Goal: Information Seeking & Learning: Compare options

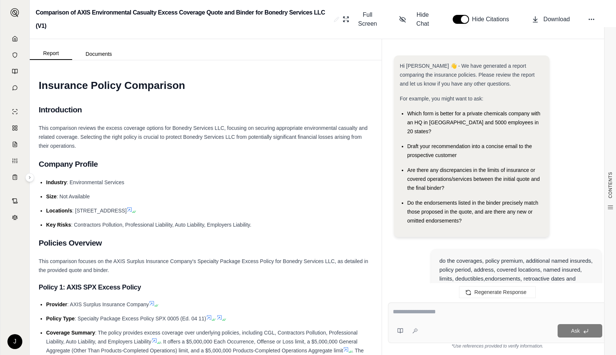
scroll to position [2029, 0]
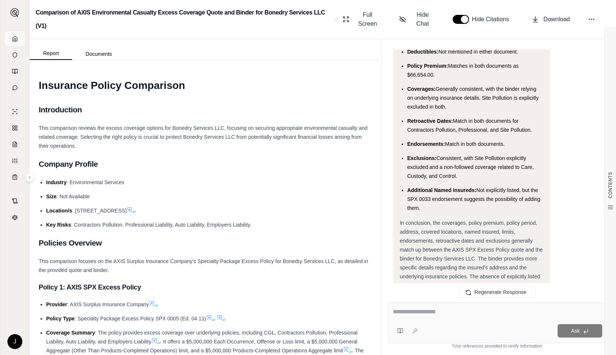
click at [6, 40] on link at bounding box center [15, 38] width 20 height 15
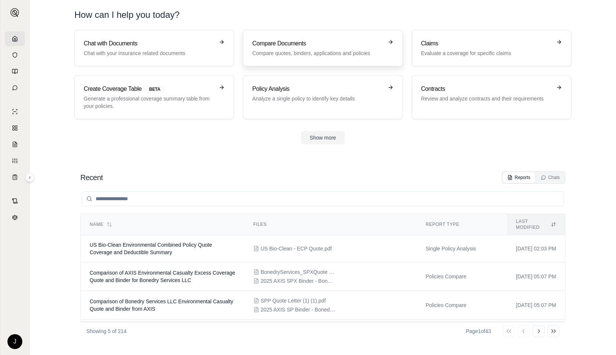
click at [272, 51] on p "Compare quotes, binders, applications and policies" at bounding box center [317, 53] width 131 height 7
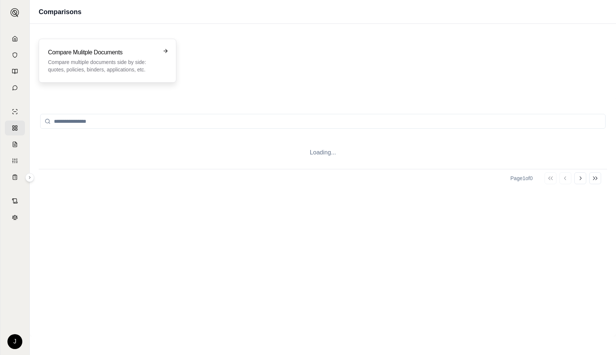
click at [95, 55] on h3 "Compare Mulitple Documents" at bounding box center [102, 52] width 109 height 9
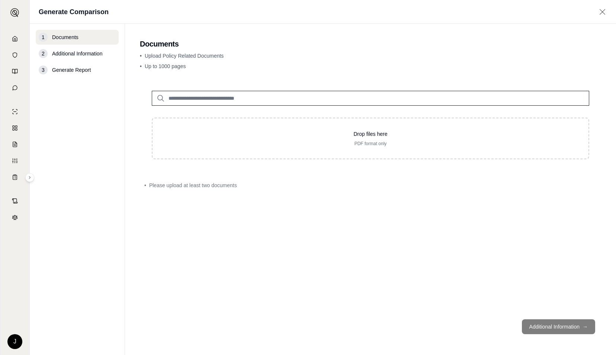
click at [195, 20] on div "Generate Comparison" at bounding box center [323, 12] width 587 height 24
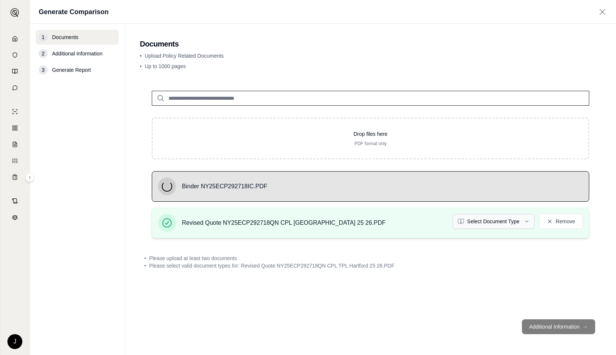
click at [486, 226] on html "J Generate Comparison 1 Documents 2 Additional Information 3 Generate Report Do…" at bounding box center [308, 177] width 616 height 355
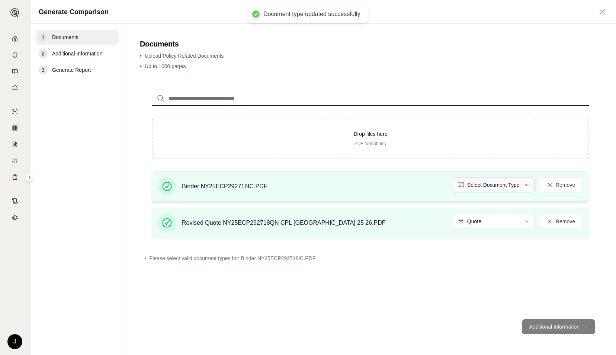
click at [499, 182] on html "Document type updated successfully J Generate Comparison 1 Documents 2 Addition…" at bounding box center [308, 177] width 616 height 355
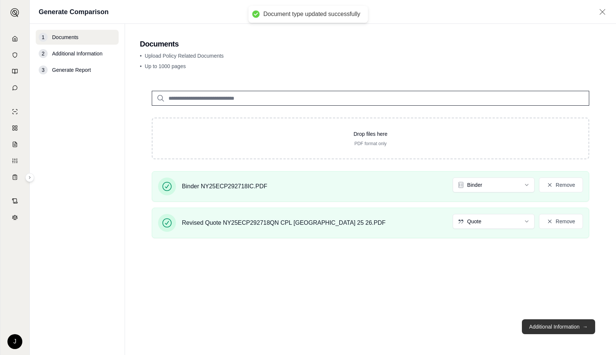
click at [545, 325] on button "Additional Information →" at bounding box center [558, 326] width 73 height 15
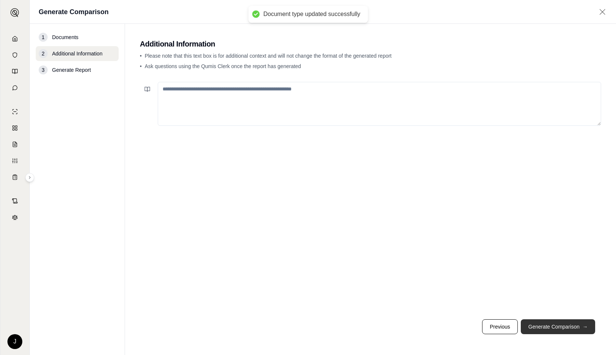
click at [545, 325] on button "Generate Comparison →" at bounding box center [558, 326] width 74 height 15
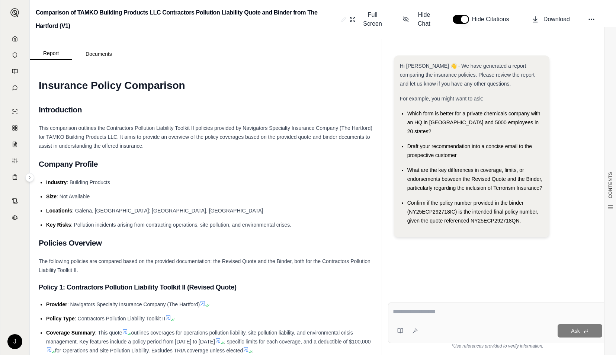
paste textarea "**********"
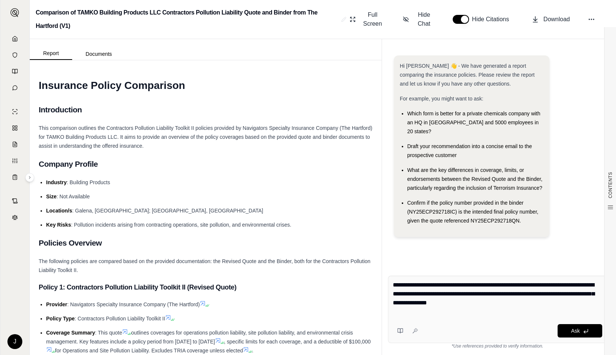
type textarea "**********"
click at [568, 324] on div "Ask" at bounding box center [498, 330] width 210 height 15
click at [569, 329] on button "Ask" at bounding box center [580, 330] width 45 height 13
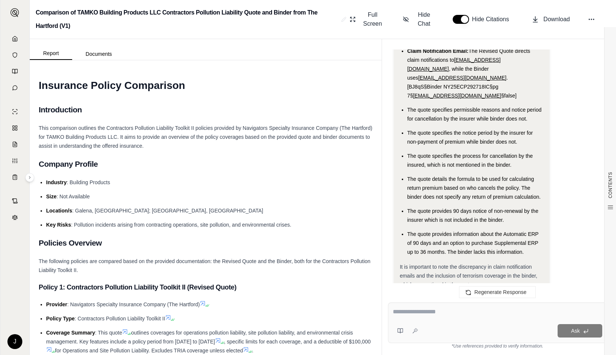
scroll to position [3148, 0]
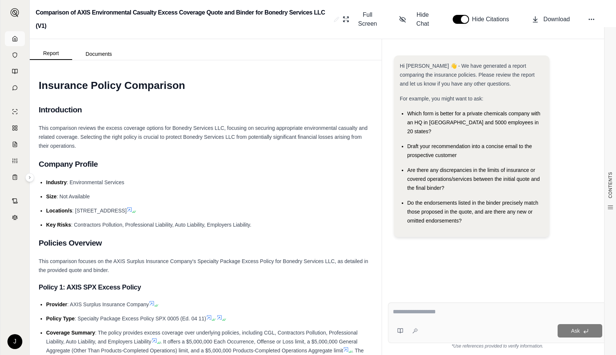
click at [12, 36] on icon at bounding box center [15, 39] width 6 height 6
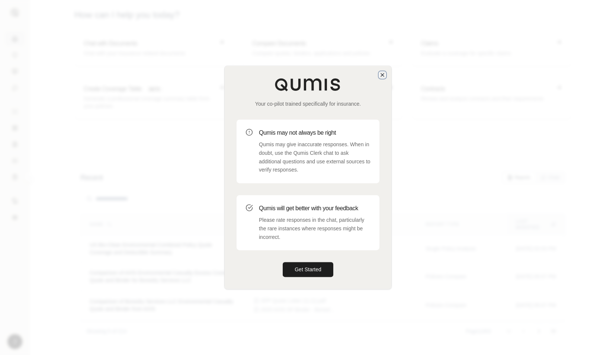
click at [383, 73] on icon "button" at bounding box center [383, 75] width 6 height 6
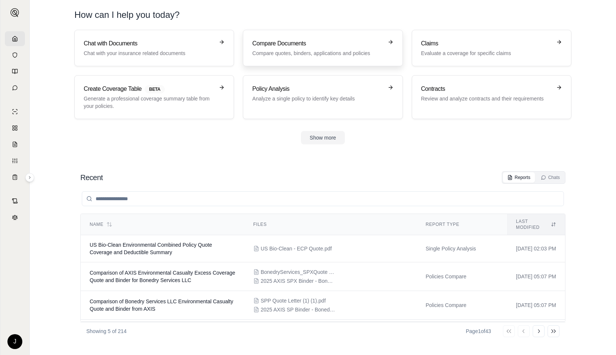
click at [311, 52] on p "Compare quotes, binders, applications and policies" at bounding box center [317, 53] width 131 height 7
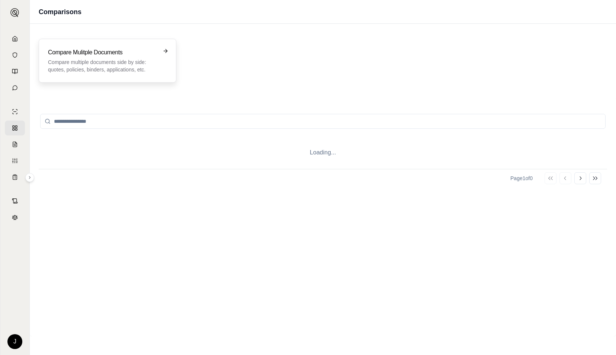
click at [121, 62] on p "Compare multiple documents side by side: quotes, policies, binders, application…" at bounding box center [102, 65] width 109 height 15
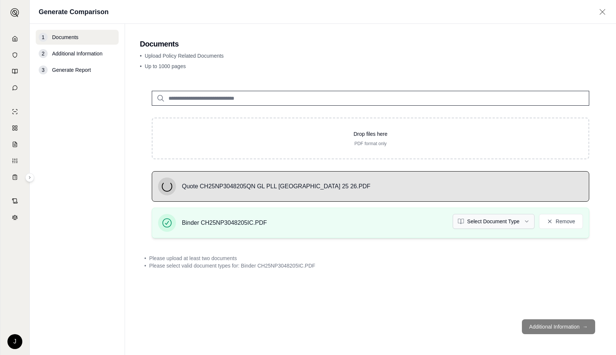
click at [480, 222] on html "J Generate Comparison 1 Documents 2 Additional Information 3 Generate Report Do…" at bounding box center [308, 177] width 616 height 355
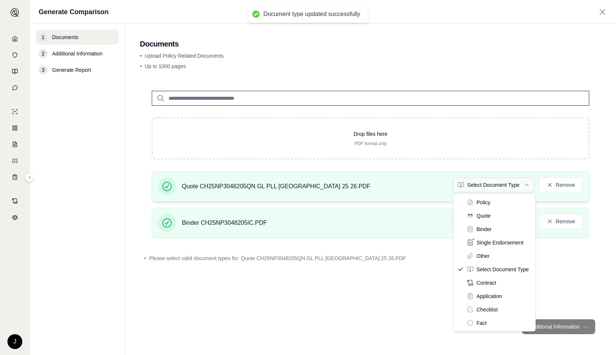
click at [478, 185] on html "Document type updated successfully J Generate Comparison 1 Documents 2 Addition…" at bounding box center [308, 177] width 616 height 355
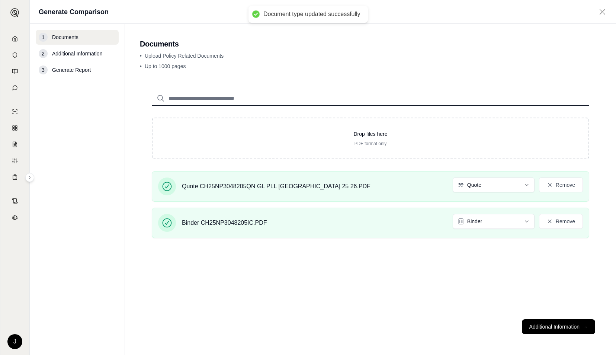
click at [555, 325] on button "Additional Information →" at bounding box center [558, 326] width 73 height 15
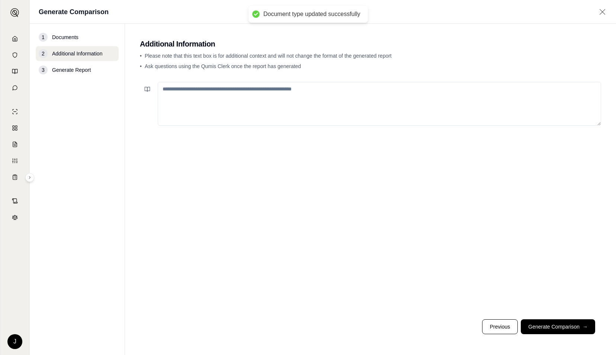
click at [555, 325] on button "Generate Comparison →" at bounding box center [558, 326] width 74 height 15
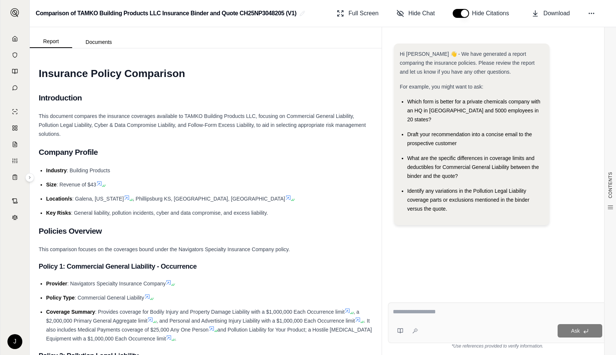
paste textarea "**********"
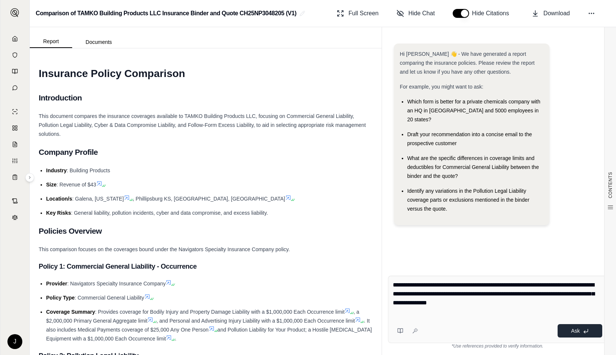
type textarea "**********"
click at [572, 326] on button "Ask" at bounding box center [580, 330] width 45 height 13
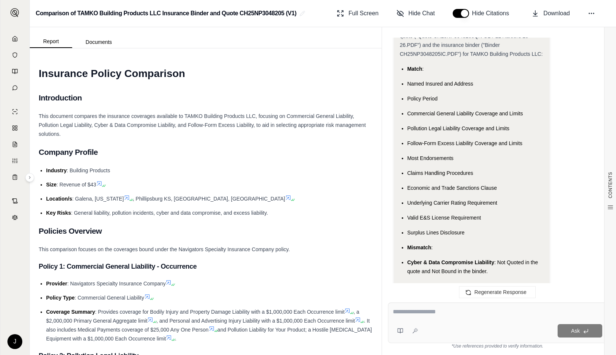
scroll to position [1014, 0]
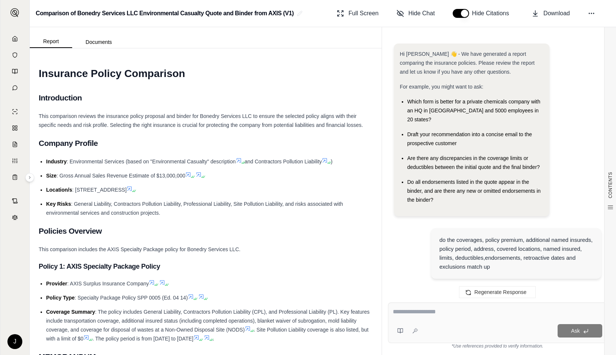
scroll to position [3635, 0]
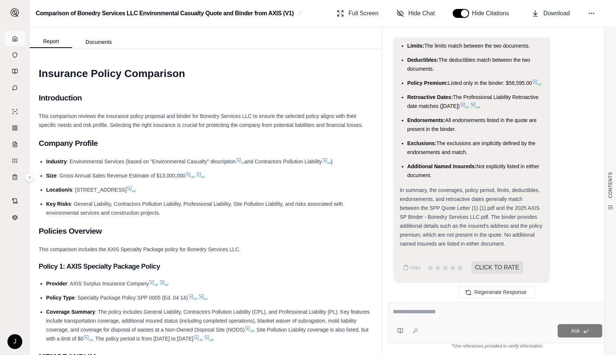
click at [17, 40] on icon at bounding box center [15, 38] width 4 height 5
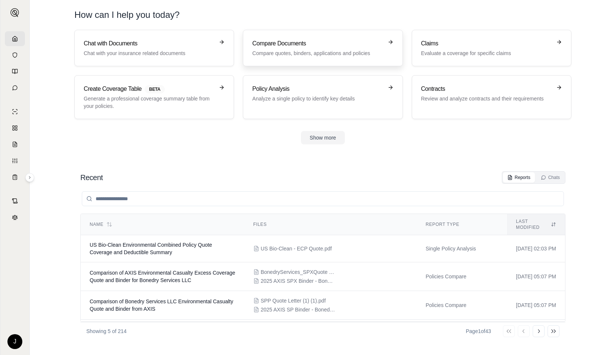
click at [296, 49] on div "Compare Documents Compare quotes, binders, applications and policies" at bounding box center [317, 48] width 131 height 18
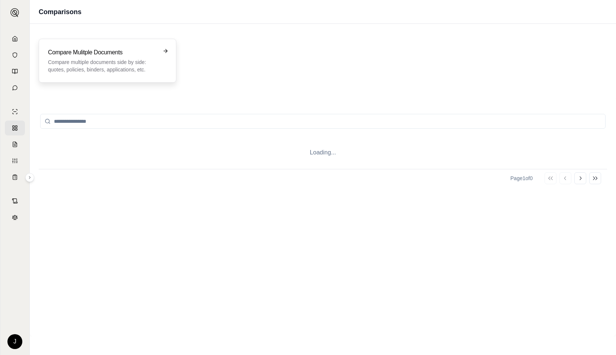
click at [79, 69] on p "Compare multiple documents side by side: quotes, policies, binders, application…" at bounding box center [102, 65] width 109 height 15
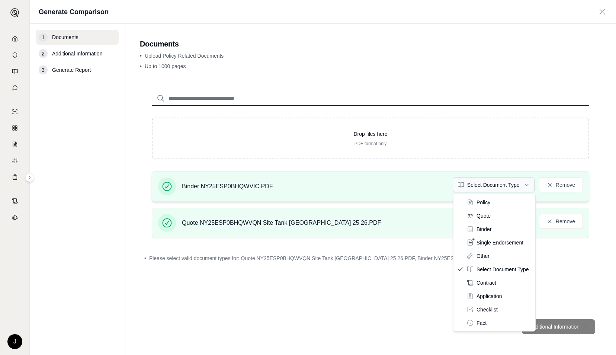
click at [495, 186] on html "J Generate Comparison 1 Documents 2 Additional Information 3 Generate Report Do…" at bounding box center [308, 177] width 616 height 355
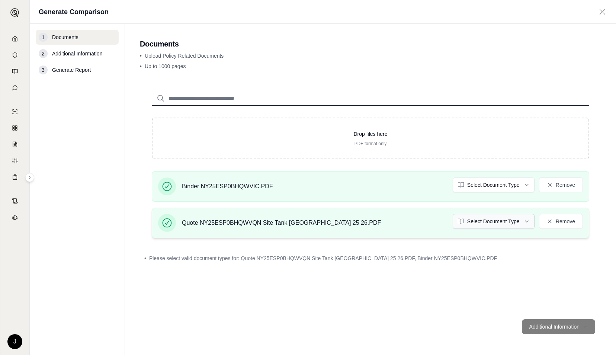
click at [496, 222] on html "J Generate Comparison 1 Documents 2 Additional Information 3 Generate Report Do…" at bounding box center [308, 177] width 616 height 355
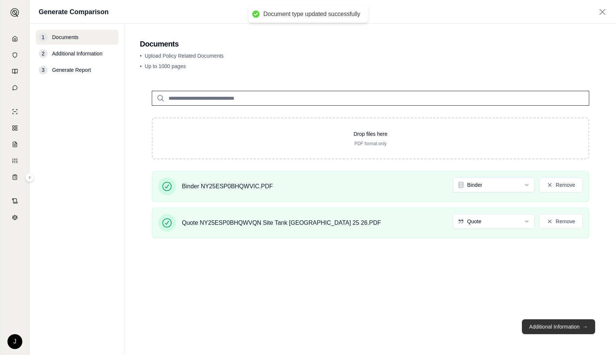
click at [561, 323] on button "Additional Information →" at bounding box center [558, 326] width 73 height 15
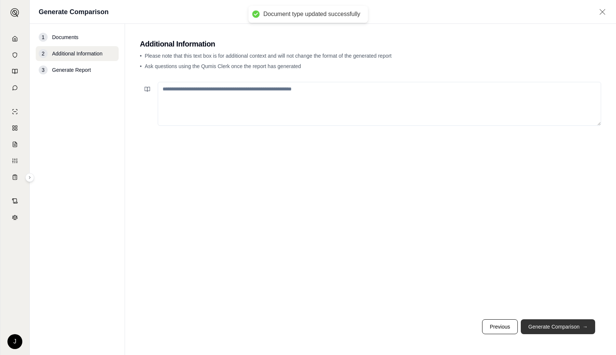
click at [561, 323] on button "Generate Comparison →" at bounding box center [558, 326] width 74 height 15
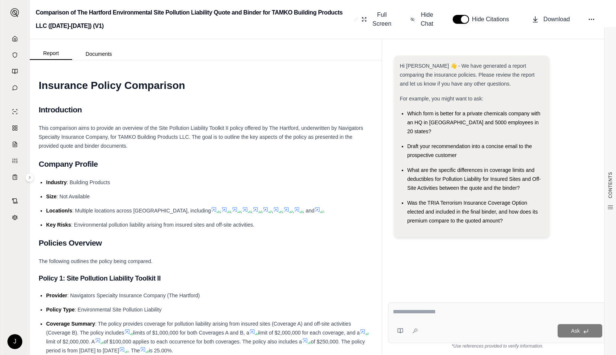
click at [417, 313] on textarea at bounding box center [498, 311] width 210 height 9
paste textarea "**********"
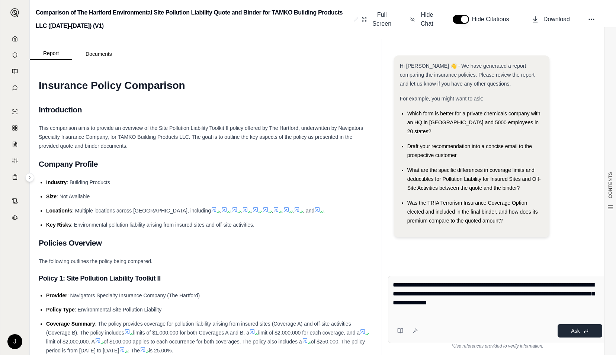
type textarea "**********"
click at [565, 331] on button "Ask" at bounding box center [580, 330] width 45 height 13
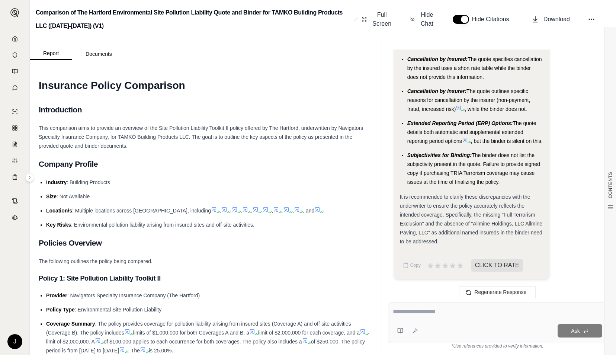
scroll to position [2893, 0]
